Goal: Information Seeking & Learning: Learn about a topic

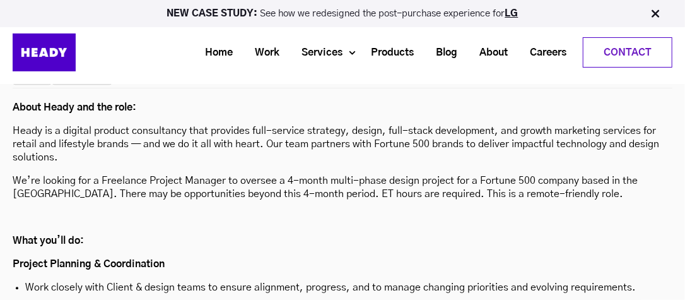
scroll to position [3419, 0]
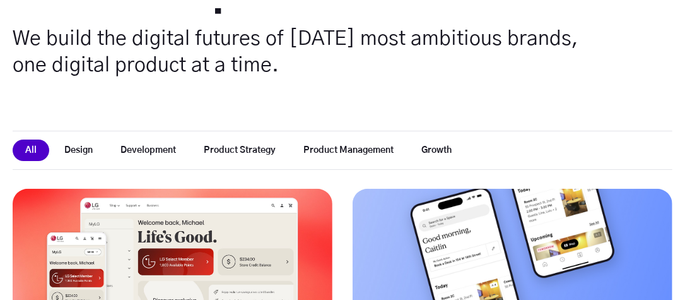
scroll to position [286, 0]
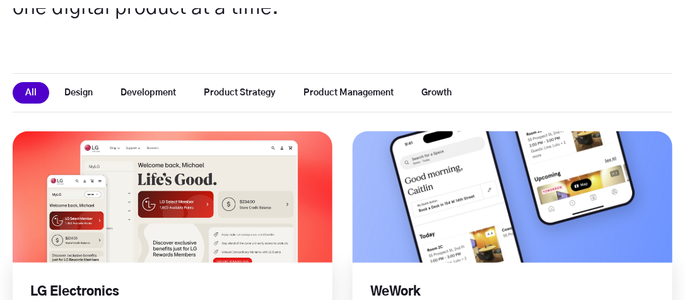
click at [481, 168] on link at bounding box center [513, 197] width 384 height 158
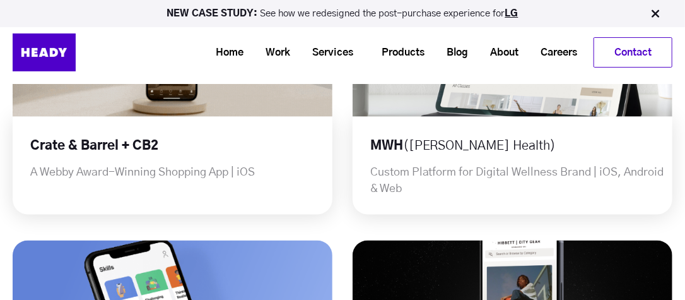
scroll to position [630, 0]
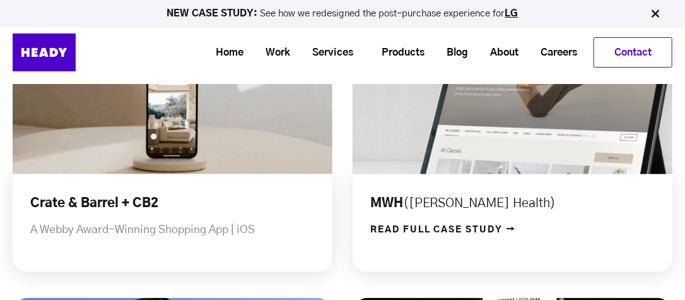
click at [565, 125] on link at bounding box center [513, 109] width 384 height 158
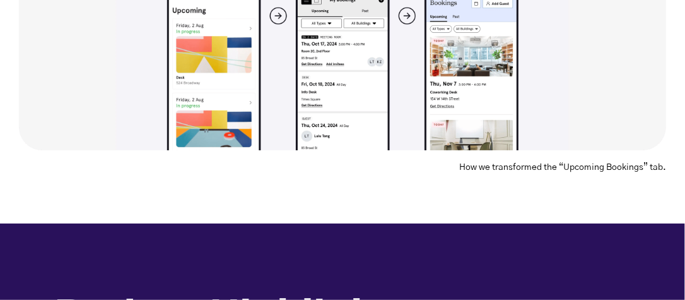
scroll to position [1836, 0]
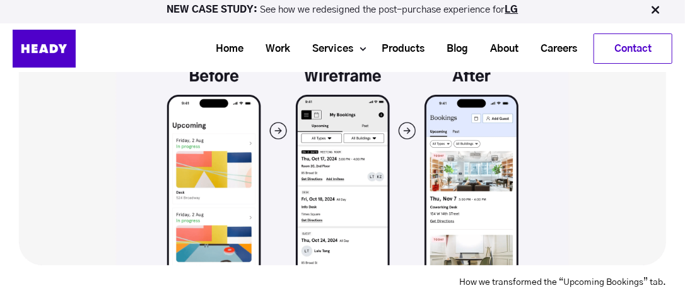
click at [599, 111] on img at bounding box center [342, 148] width 647 height 234
click at [421, 197] on img at bounding box center [342, 148] width 647 height 234
click at [449, 188] on img at bounding box center [342, 148] width 647 height 234
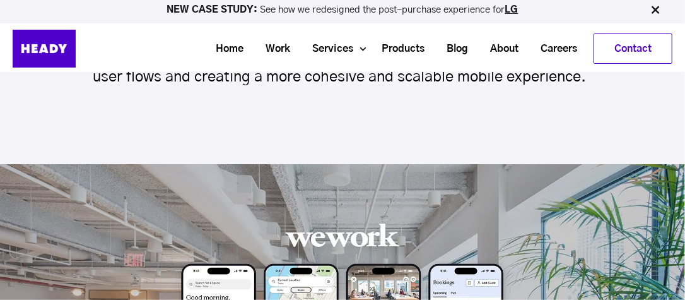
scroll to position [0, 0]
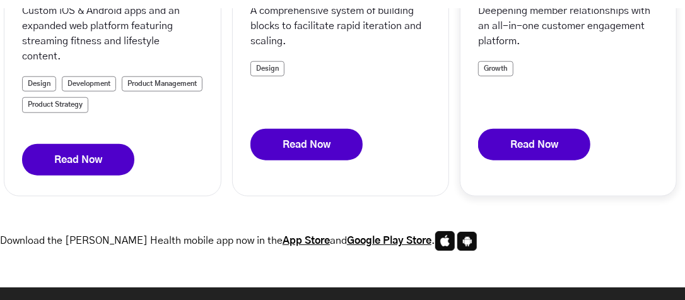
scroll to position [574, 0]
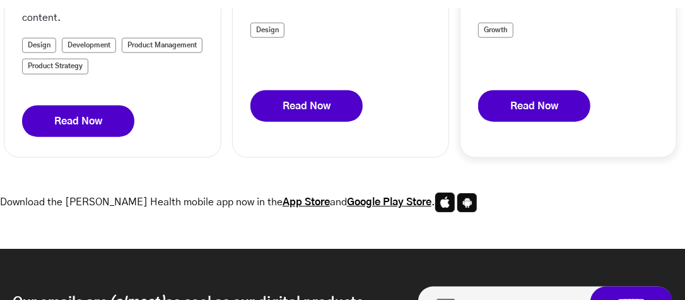
click at [533, 98] on link "Read Now" at bounding box center [534, 106] width 112 height 32
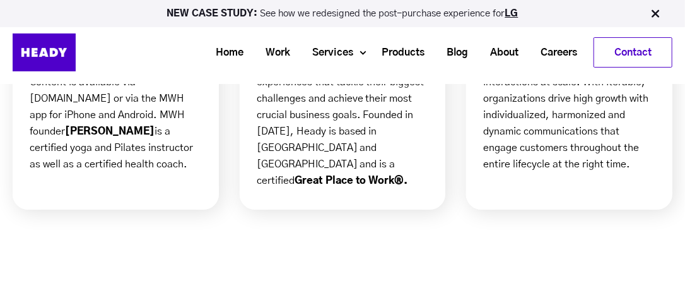
scroll to position [3154, 0]
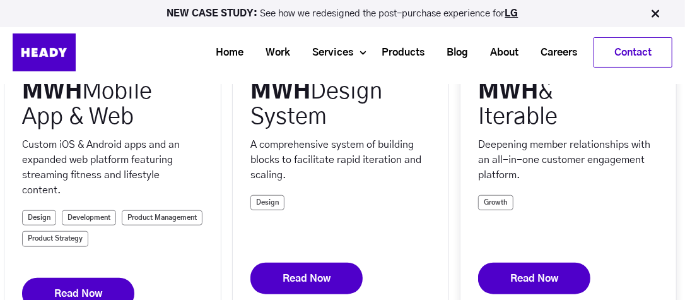
scroll to position [172, 0]
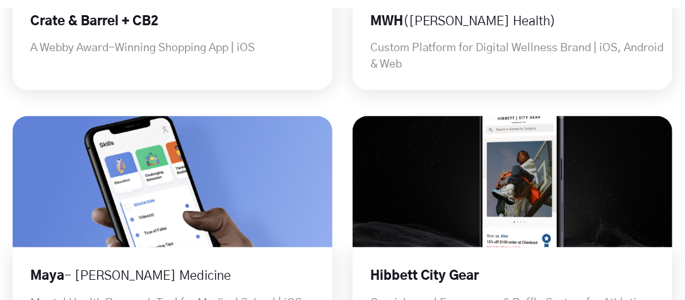
scroll to position [918, 0]
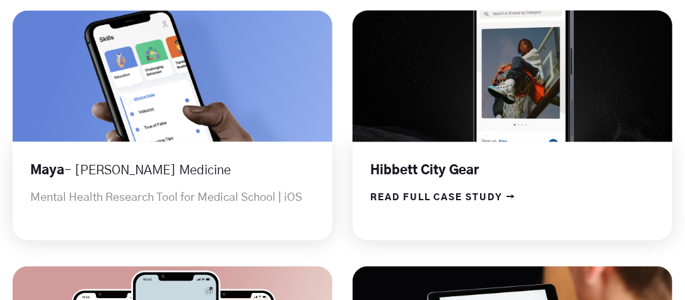
click at [446, 102] on link at bounding box center [513, 76] width 384 height 158
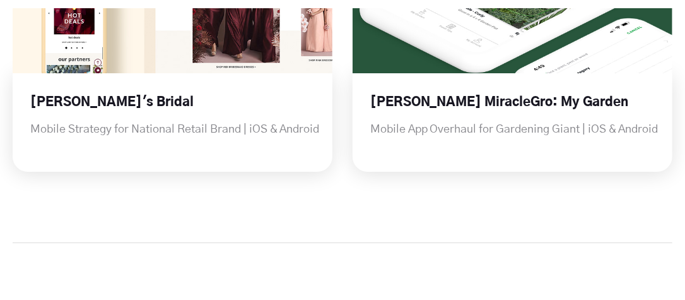
scroll to position [1893, 0]
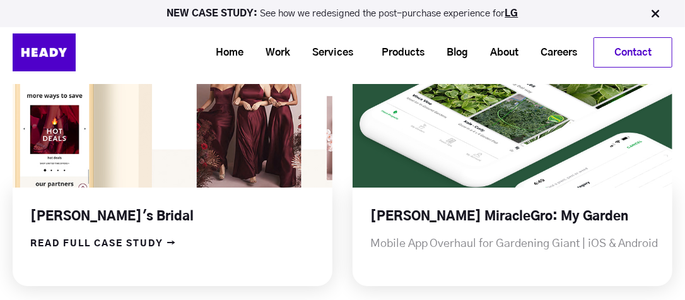
click at [165, 134] on link at bounding box center [172, 122] width 384 height 158
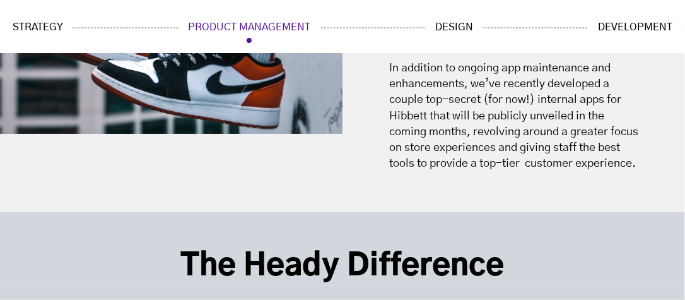
scroll to position [5048, 0]
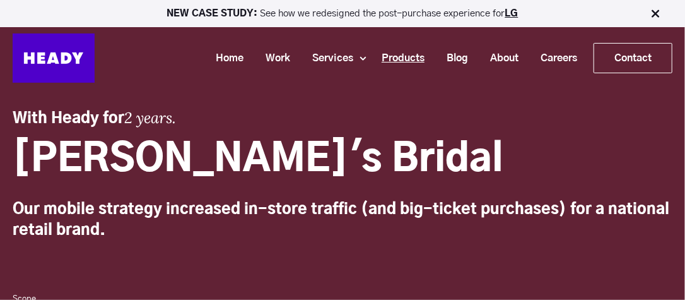
click at [416, 57] on link "Products" at bounding box center [398, 58] width 65 height 23
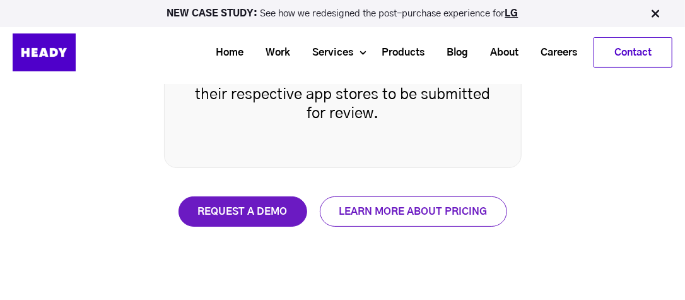
scroll to position [2868, 0]
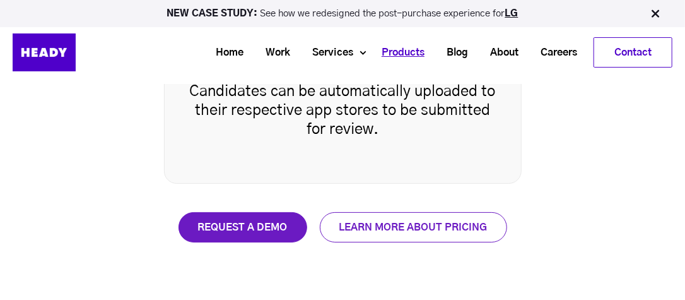
click at [406, 49] on link "Products" at bounding box center [398, 52] width 65 height 23
